Goal: Check status: Check status

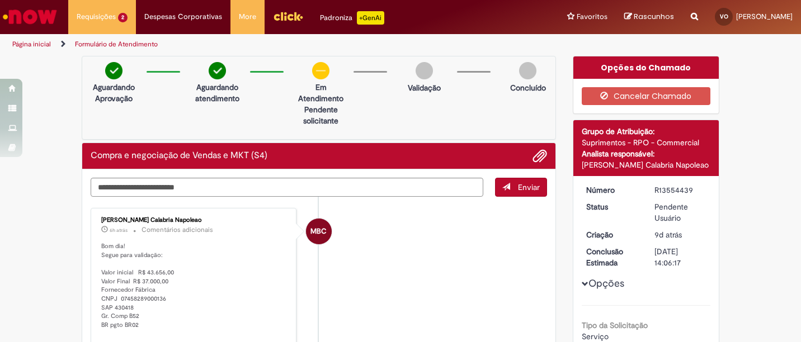
scroll to position [1, 0]
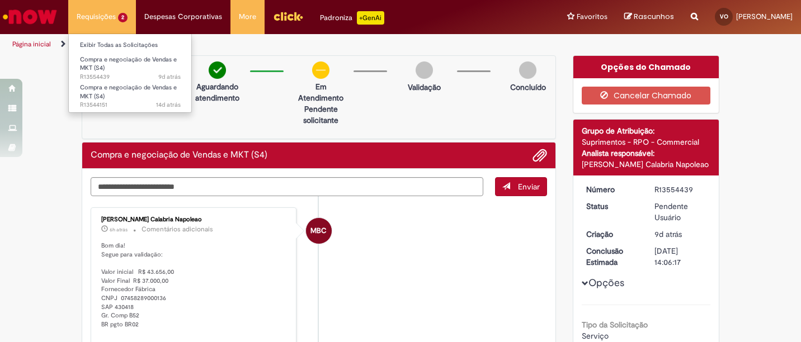
click at [115, 19] on li "Requisições 2 Exibir Todas as Solicitações Compra e negociação de Vendas e MKT …" at bounding box center [102, 17] width 68 height 34
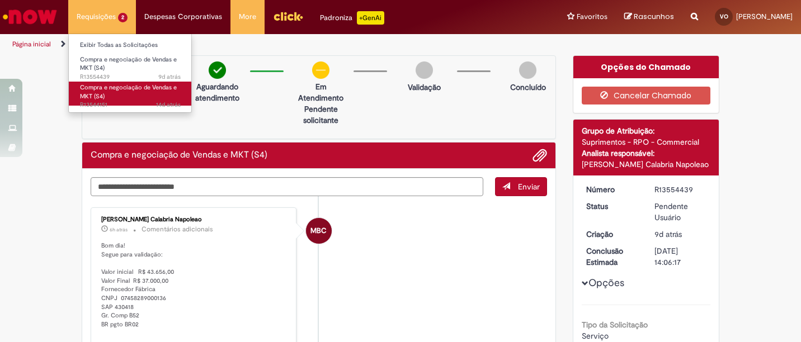
click at [126, 92] on link "Compra e negociação de Vendas e MKT (S4) 14d atrás 14 dias atrás R13544151" at bounding box center [130, 94] width 123 height 24
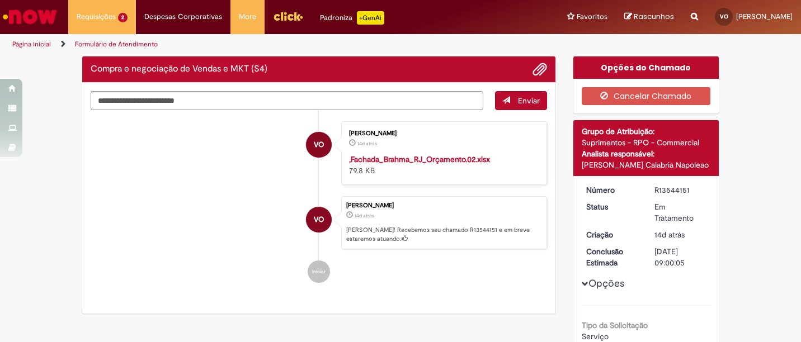
click at [172, 215] on ul "VO [PERSON_NAME] 14d atrás 14 dias atrás ,Fachada_Brahma_RJ_Orçamento.02.xlsx 7…" at bounding box center [319, 202] width 457 height 185
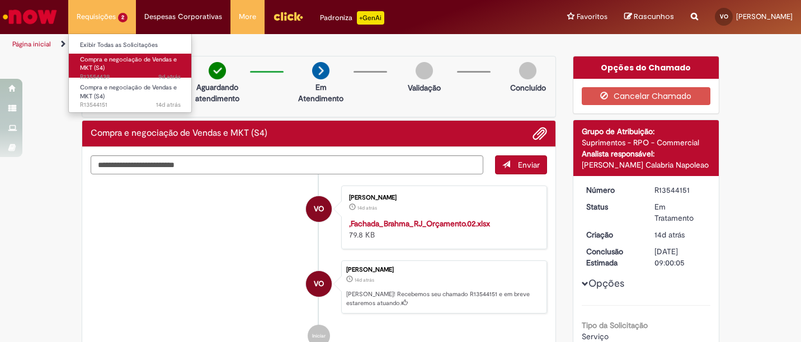
click at [110, 76] on span "9d atrás 9 dias atrás R13554439" at bounding box center [130, 77] width 101 height 9
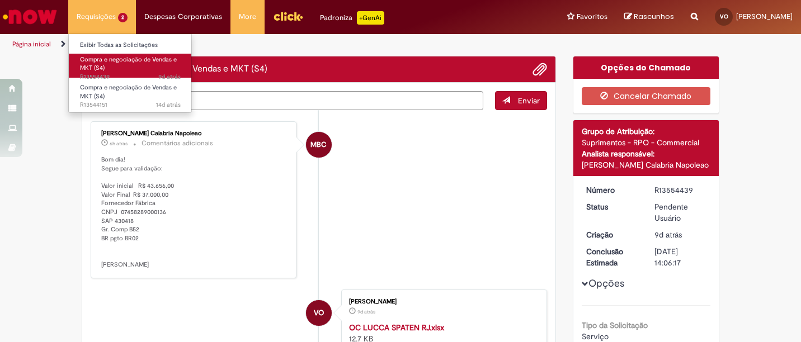
click at [110, 76] on span "9d atrás 9 dias atrás R13554439" at bounding box center [130, 77] width 101 height 9
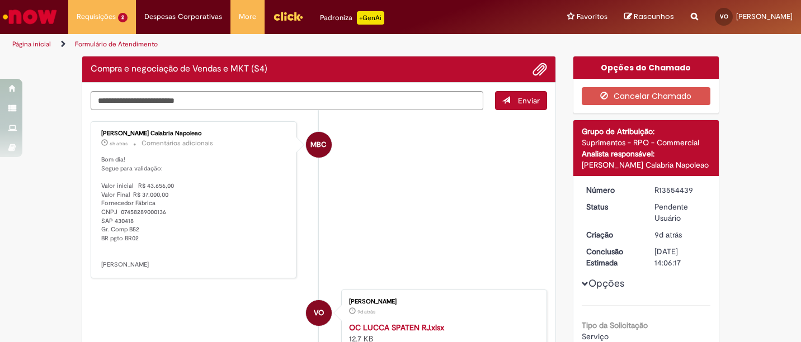
click at [185, 214] on p "Bom dia! Segue para validação: Valor inicial R$ 43.656,00 Valor Final R$ 37.000…" at bounding box center [194, 213] width 186 height 114
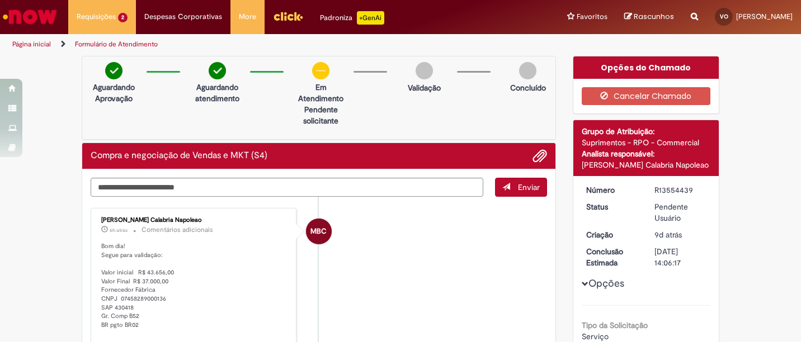
click at [115, 218] on div "[PERSON_NAME] Calabria Napoleao" at bounding box center [194, 220] width 186 height 7
